Goal: Task Accomplishment & Management: Manage account settings

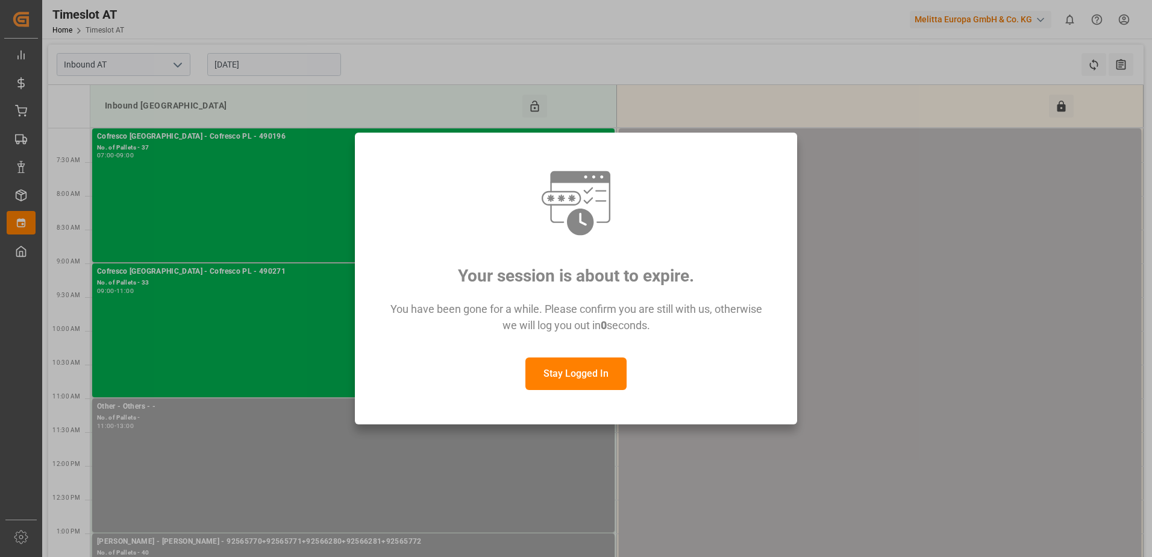
scroll to position [241, 0]
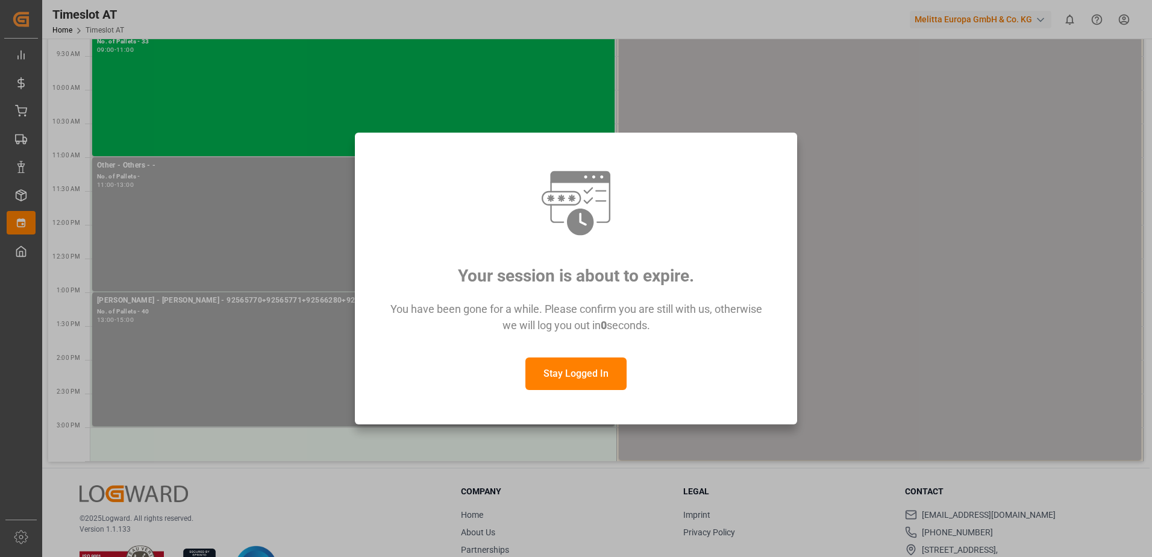
click at [559, 379] on button "Stay Logged In" at bounding box center [576, 373] width 101 height 33
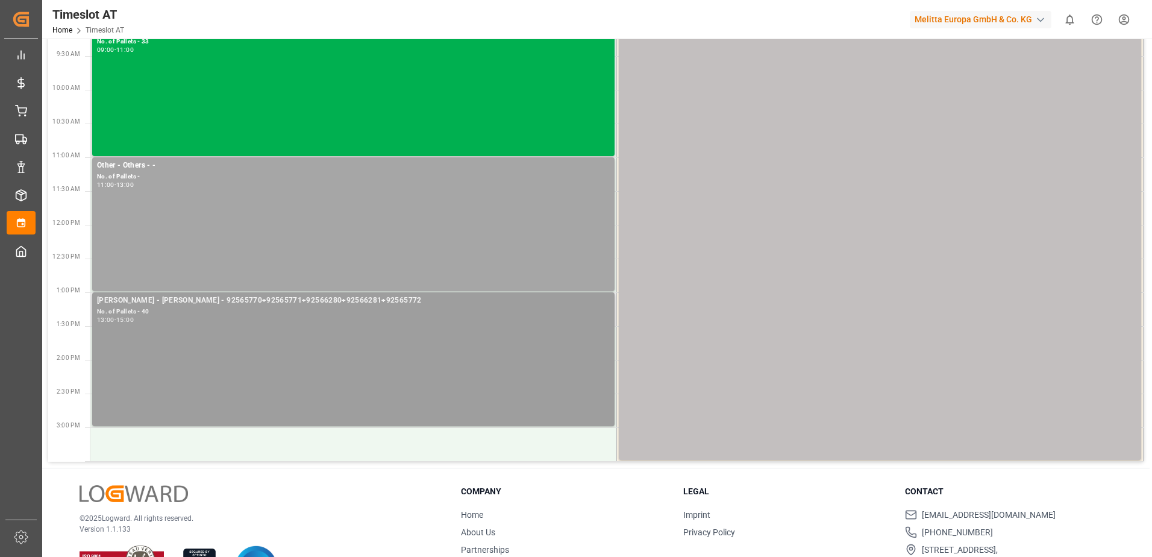
click at [236, 301] on div "[PERSON_NAME] - [PERSON_NAME] - 92565770+92565771+92566280+92566281+92565772" at bounding box center [353, 301] width 513 height 12
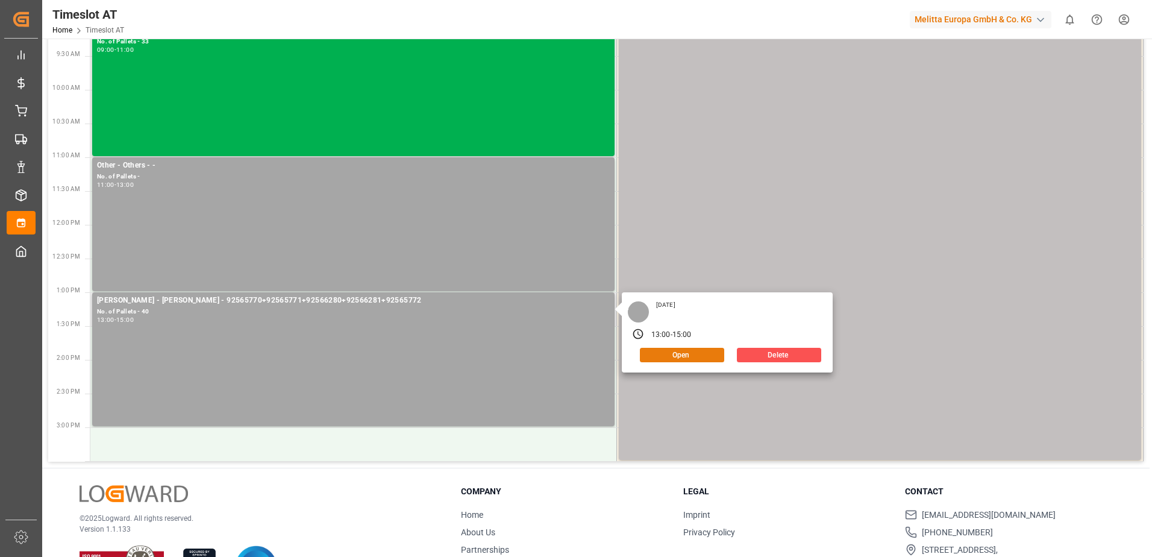
click at [691, 352] on button "Open" at bounding box center [682, 355] width 84 height 14
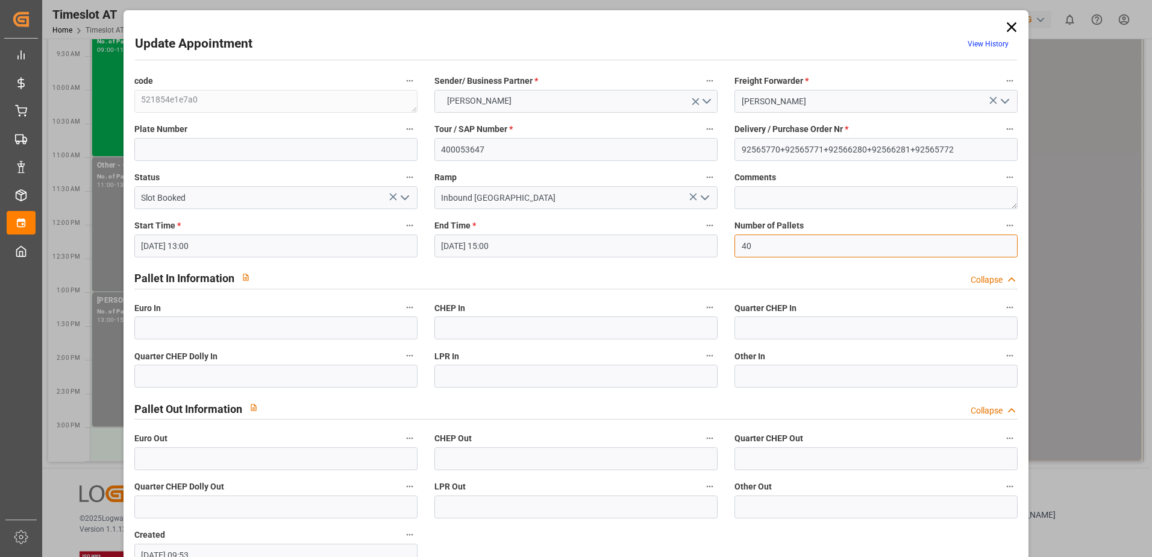
click at [758, 250] on input "40" at bounding box center [876, 245] width 283 height 23
type input "42"
click at [142, 323] on input "text" at bounding box center [275, 327] width 283 height 23
type input "72"
click at [406, 201] on icon "open menu" at bounding box center [405, 197] width 14 height 14
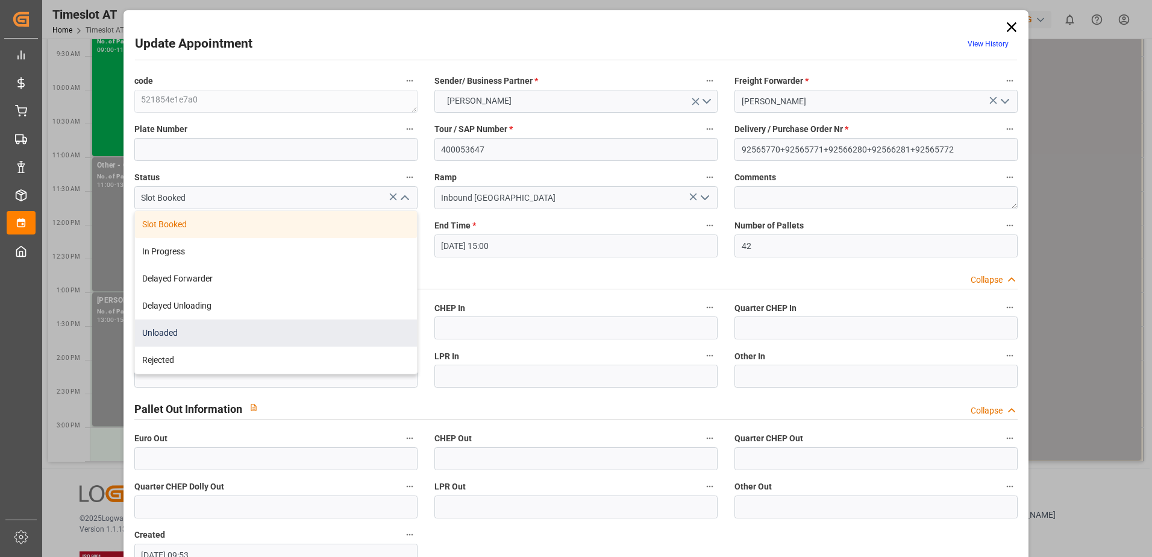
click at [310, 333] on div "Unloaded" at bounding box center [276, 332] width 282 height 27
type input "Unloaded"
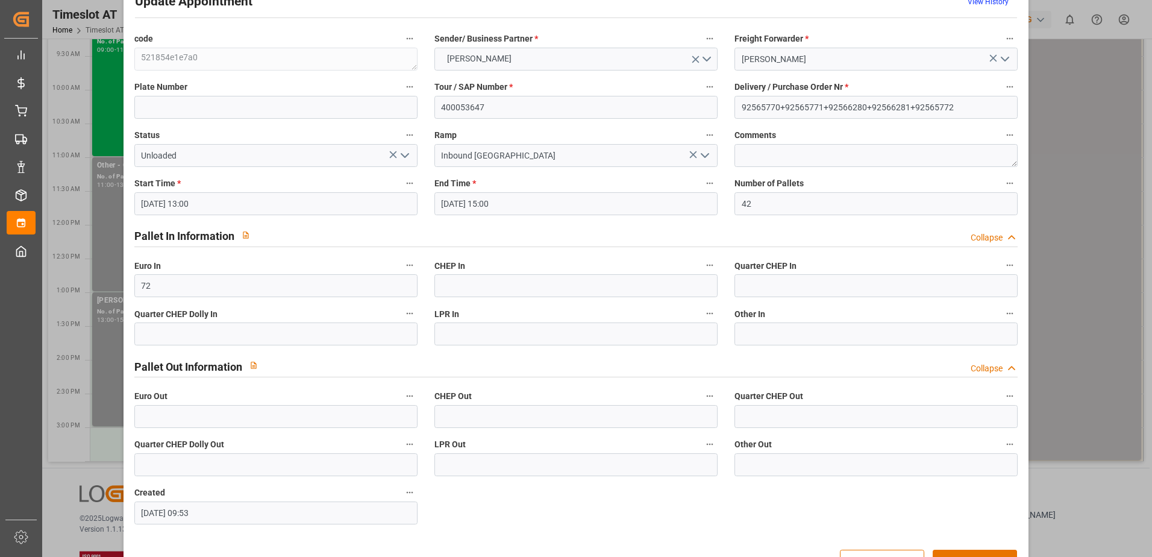
scroll to position [80, 0]
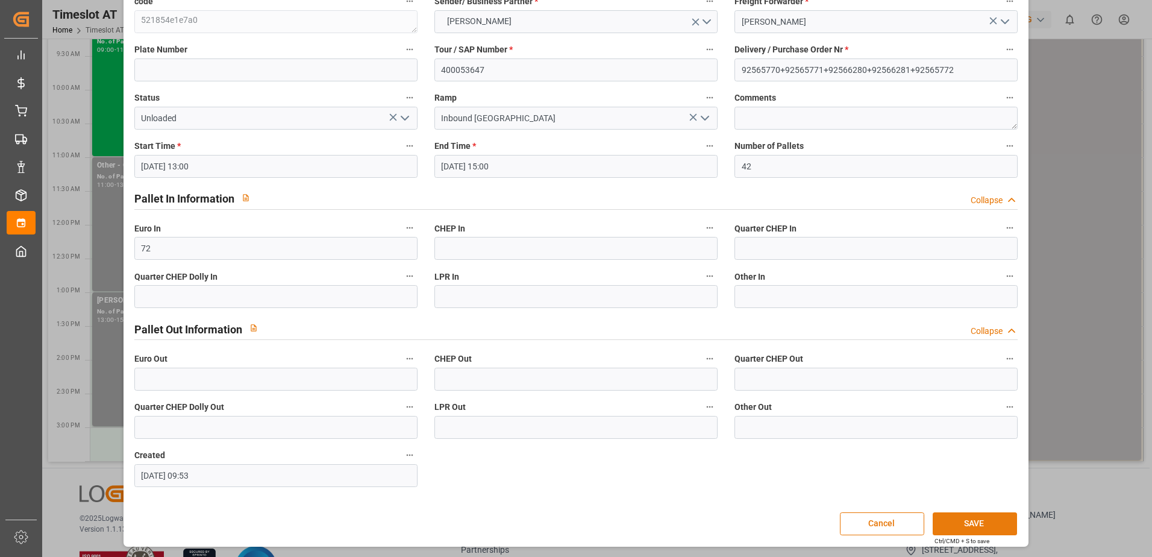
click at [971, 521] on button "SAVE" at bounding box center [975, 523] width 84 height 23
